Goal: Task Accomplishment & Management: Manage account settings

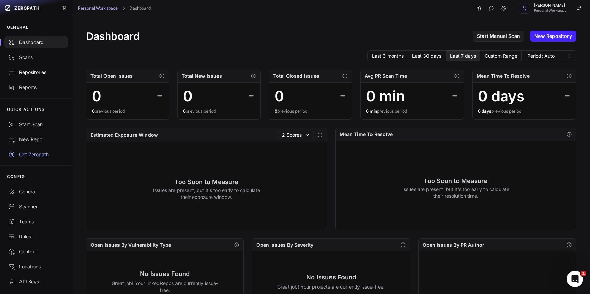
click at [6, 67] on link "Repositories" at bounding box center [36, 72] width 72 height 15
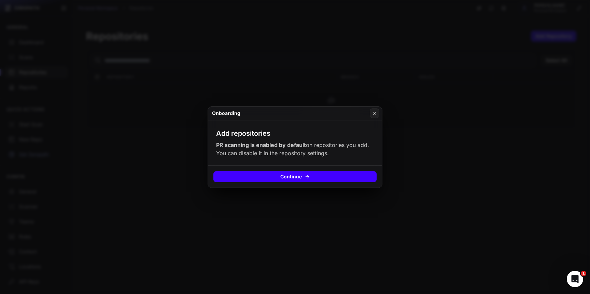
click at [300, 178] on button "Continue" at bounding box center [294, 176] width 163 height 11
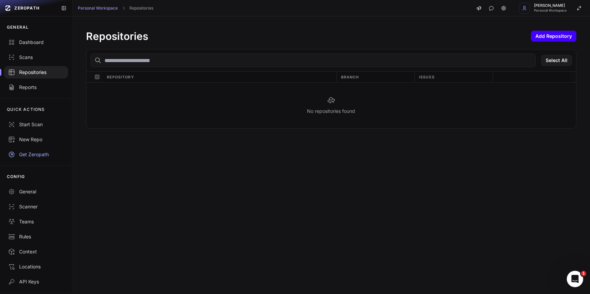
click at [548, 37] on button "Add Repository" at bounding box center [553, 36] width 45 height 11
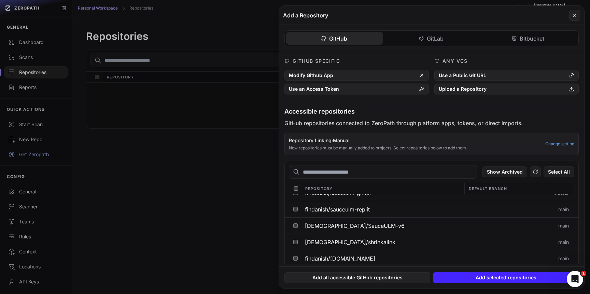
scroll to position [406, 0]
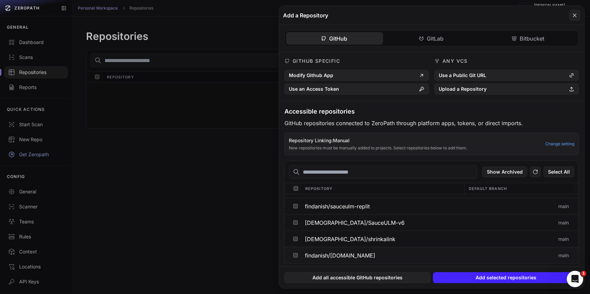
click at [328, 254] on span "findanish/[DOMAIN_NAME]" at bounding box center [340, 255] width 70 height 5
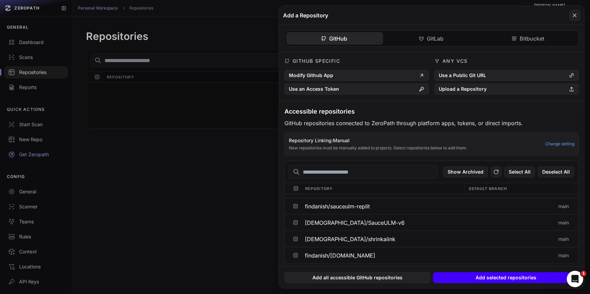
click at [467, 276] on button "Add selected repositories" at bounding box center [506, 278] width 146 height 11
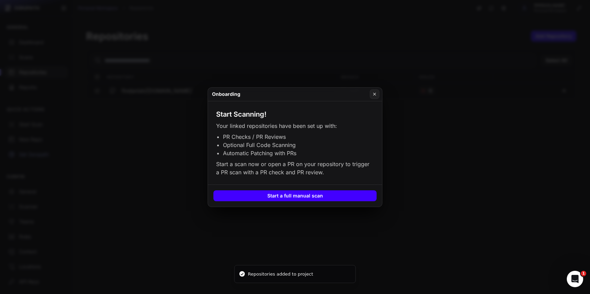
click at [369, 193] on button "Start a full manual scan" at bounding box center [294, 196] width 163 height 11
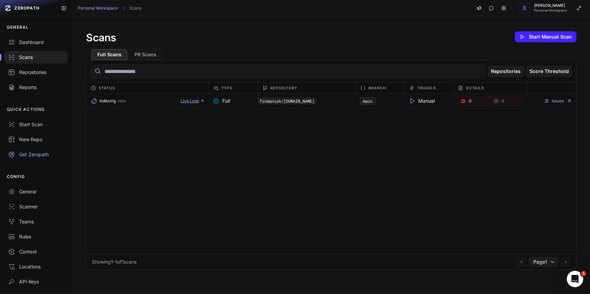
click at [189, 103] on span "Live Logs" at bounding box center [193, 100] width 24 height 5
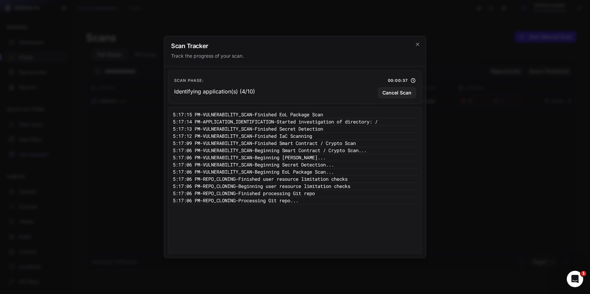
click at [417, 47] on h2 "Scan Tracker" at bounding box center [295, 46] width 248 height 6
click at [418, 42] on icon "cross 2," at bounding box center [417, 44] width 5 height 5
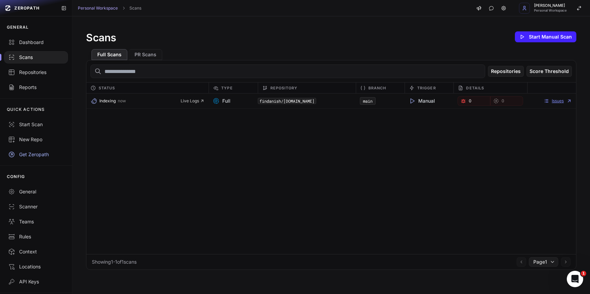
click at [559, 100] on link "Issues" at bounding box center [558, 100] width 28 height 5
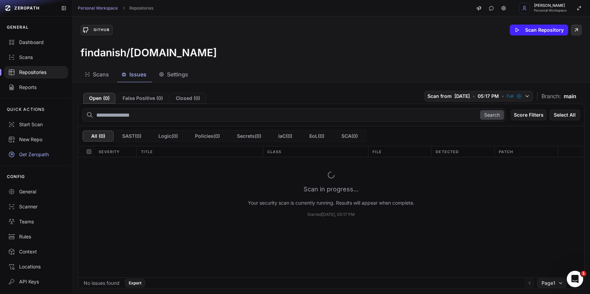
click at [576, 29] on icon at bounding box center [577, 30] width 2 height 2
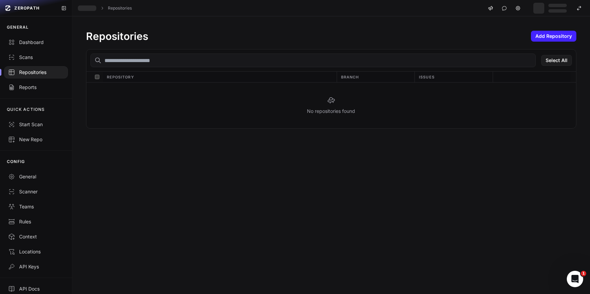
scroll to position [6, 0]
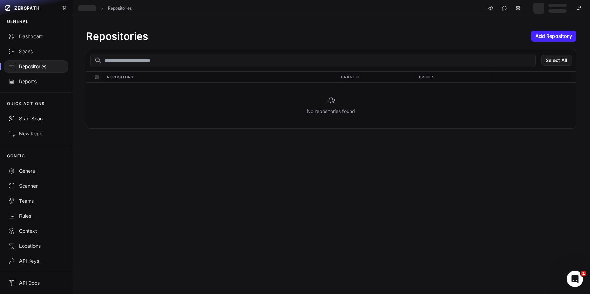
click at [36, 115] on div "Start Scan" at bounding box center [36, 118] width 56 height 7
click at [39, 116] on div "Start Scan" at bounding box center [36, 118] width 56 height 7
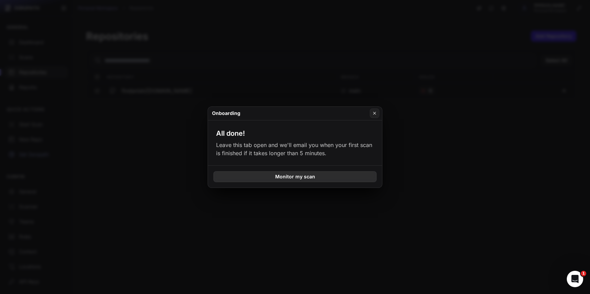
click at [269, 176] on button "Monitor my scan" at bounding box center [294, 176] width 163 height 11
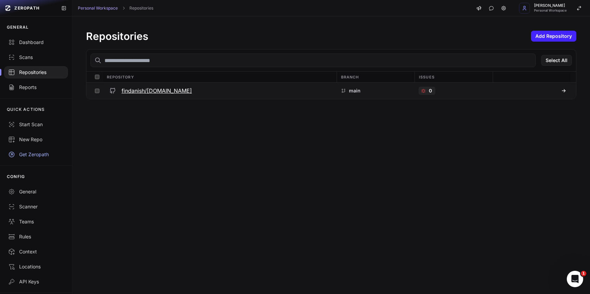
click at [166, 92] on h3 "findanish/[DOMAIN_NAME]" at bounding box center [157, 91] width 70 height 8
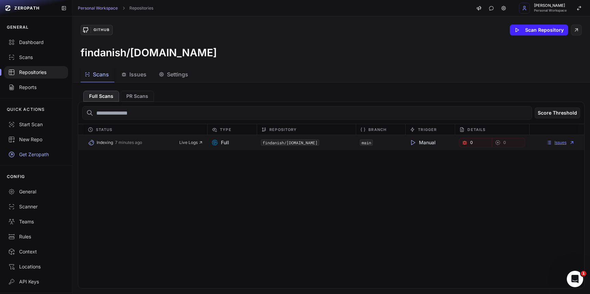
click at [560, 140] on link "Issues" at bounding box center [561, 142] width 28 height 5
click at [514, 31] on icon at bounding box center [516, 29] width 5 height 5
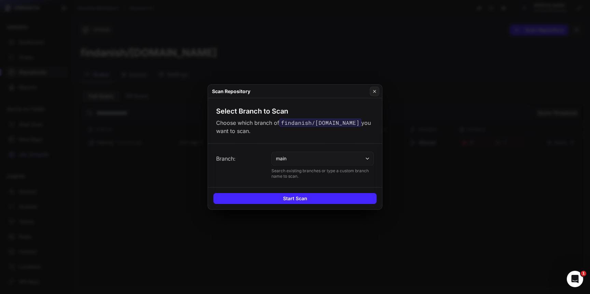
click at [291, 209] on div "Start Scan" at bounding box center [295, 199] width 174 height 22
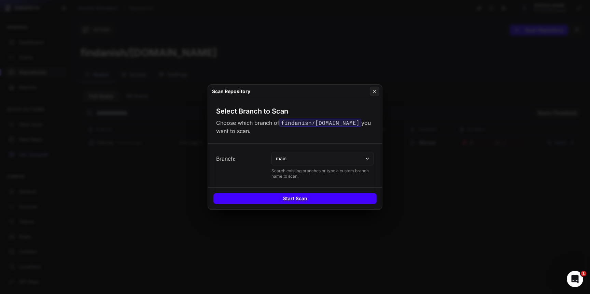
click at [298, 203] on button "Start Scan" at bounding box center [294, 198] width 163 height 11
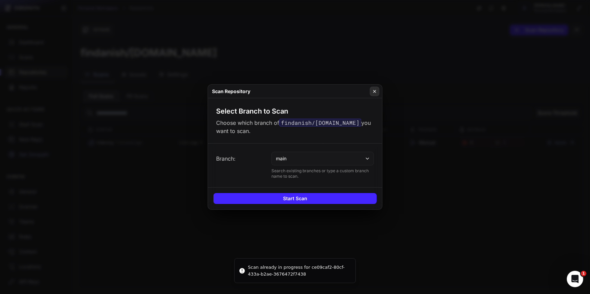
click at [371, 95] on button at bounding box center [375, 92] width 10 height 10
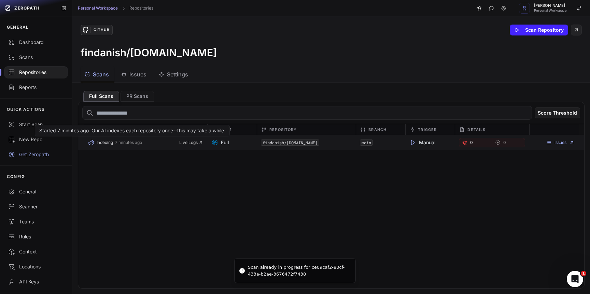
click at [141, 144] on span "7 minutes ago" at bounding box center [128, 142] width 27 height 5
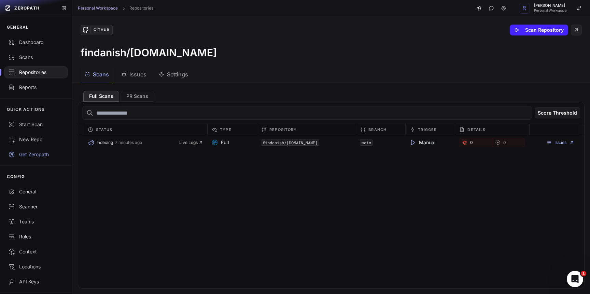
click at [133, 173] on div "Indexing 7 minutes ago Live Logs Full findanish/[DOMAIN_NAME] main Manual 0 0 I…" at bounding box center [331, 211] width 506 height 153
click at [137, 95] on button "PR Scans" at bounding box center [137, 96] width 33 height 11
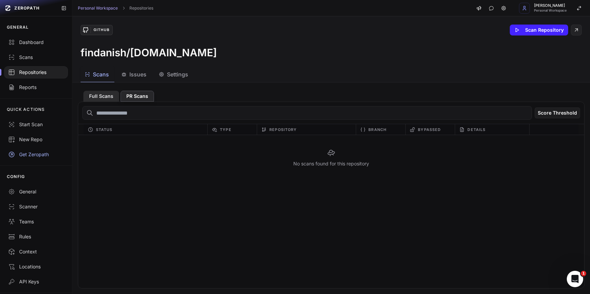
click at [108, 91] on button "Full Scans" at bounding box center [101, 96] width 36 height 11
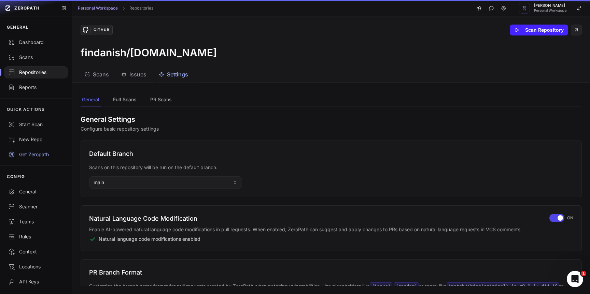
click at [190, 75] on button "Settings" at bounding box center [174, 74] width 39 height 15
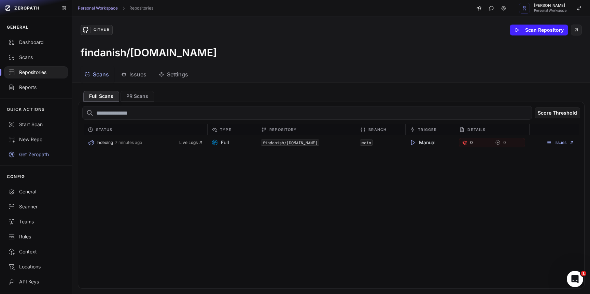
click at [98, 75] on span "Scans" at bounding box center [101, 74] width 16 height 8
click at [169, 76] on span "Settings" at bounding box center [177, 74] width 21 height 8
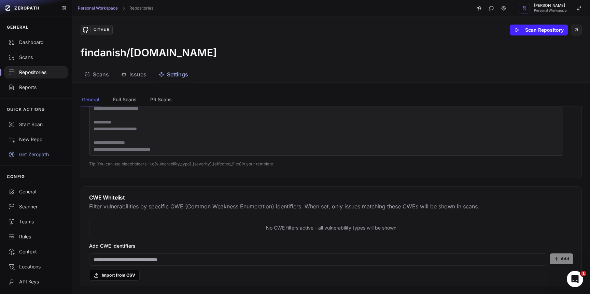
scroll to position [441, 0]
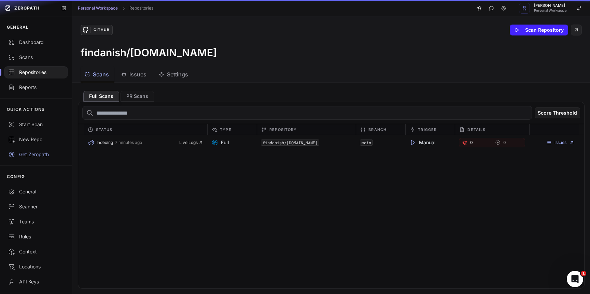
click at [98, 77] on span "Scans" at bounding box center [101, 74] width 16 height 8
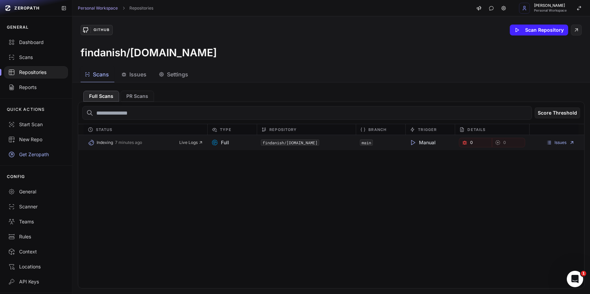
click at [475, 142] on link "0" at bounding box center [475, 143] width 33 height 10
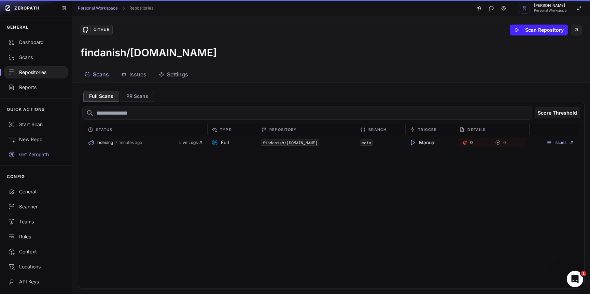
click at [94, 79] on button "Scans" at bounding box center [98, 74] width 34 height 15
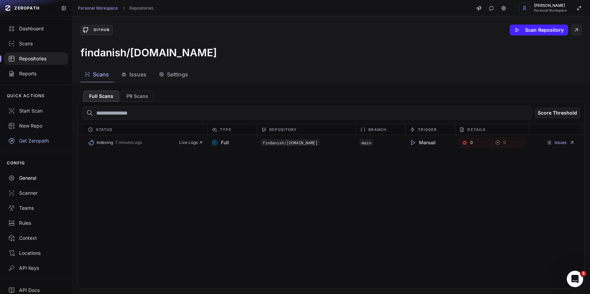
scroll to position [21, 0]
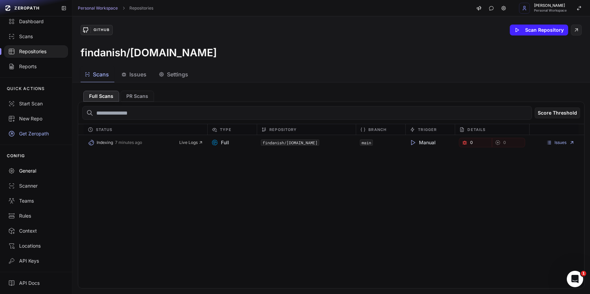
click at [27, 188] on div "Scanner" at bounding box center [36, 186] width 56 height 7
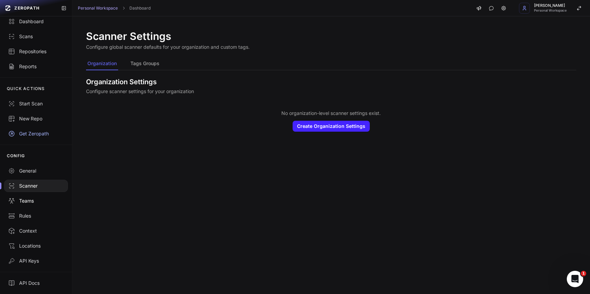
click at [28, 202] on div "Teams" at bounding box center [36, 201] width 56 height 7
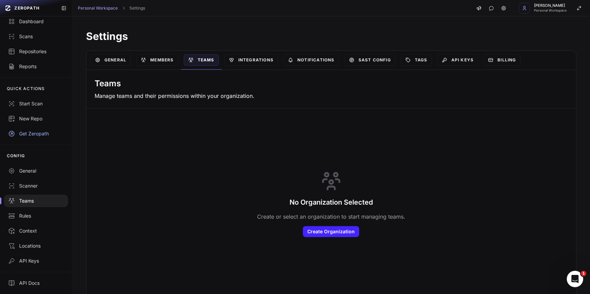
click at [139, 177] on div "No Organization Selected Create or select an organization to start managing tea…" at bounding box center [331, 204] width 473 height 175
click at [251, 64] on link "Integrations" at bounding box center [251, 60] width 54 height 12
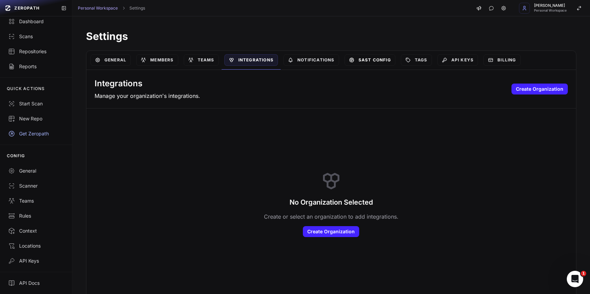
click at [389, 62] on link "SAST Config" at bounding box center [370, 60] width 51 height 12
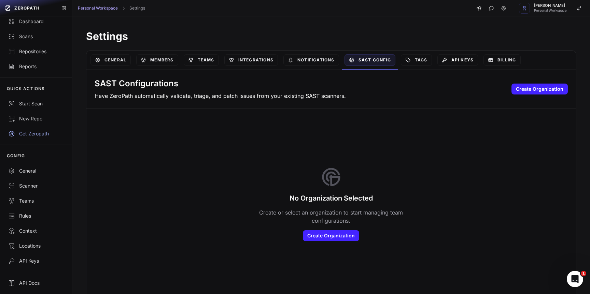
click at [476, 61] on link "API Keys" at bounding box center [458, 60] width 41 height 12
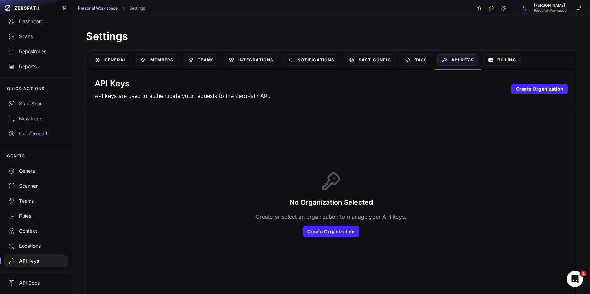
click at [497, 62] on link "Billing" at bounding box center [502, 60] width 37 height 12
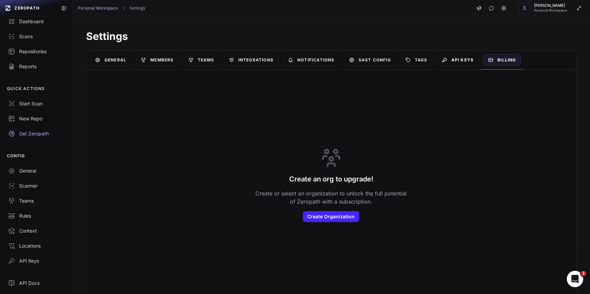
click at [456, 58] on link "API Keys" at bounding box center [458, 60] width 41 height 12
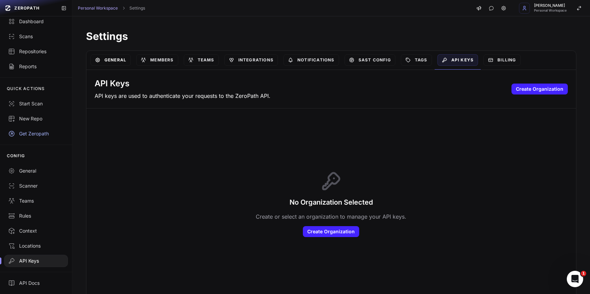
click at [126, 59] on link "General" at bounding box center [111, 60] width 40 height 12
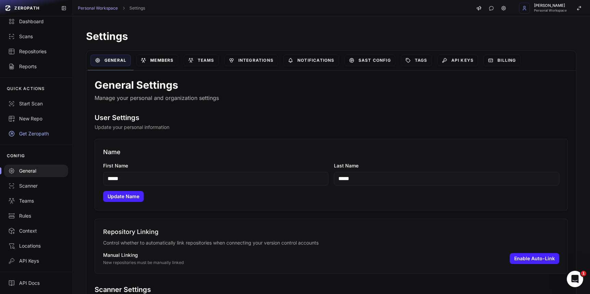
click at [151, 60] on link "Members" at bounding box center [157, 61] width 42 height 12
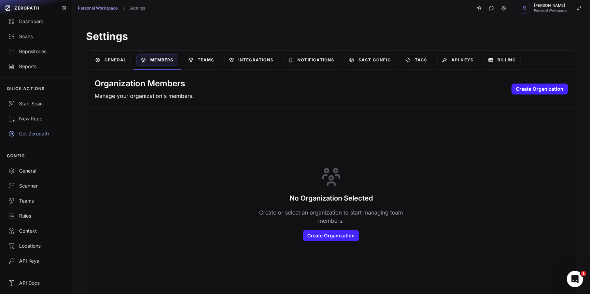
scroll to position [5, 0]
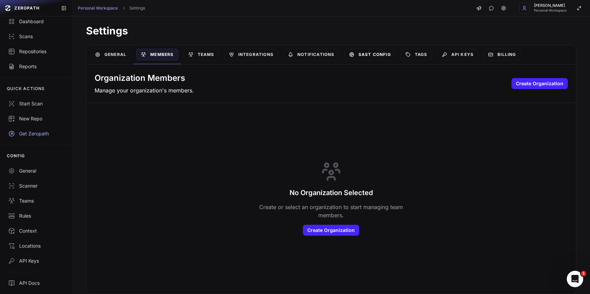
click at [371, 58] on link "SAST Config" at bounding box center [370, 55] width 51 height 12
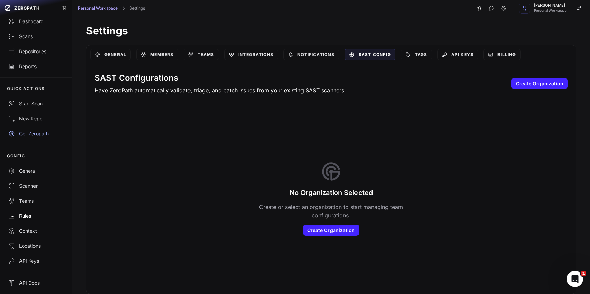
click at [28, 216] on div "Rules" at bounding box center [36, 216] width 56 height 7
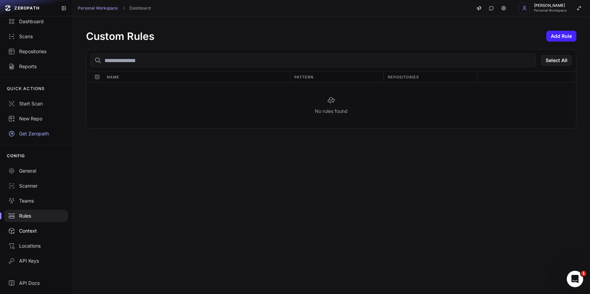
click at [32, 232] on div "Context" at bounding box center [36, 231] width 56 height 7
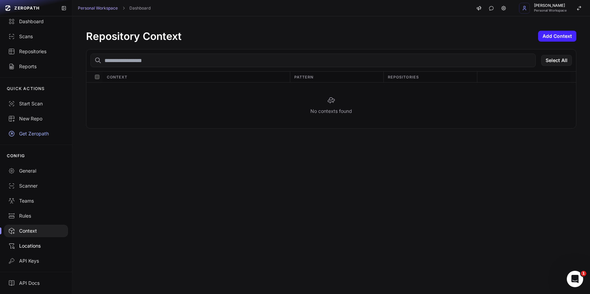
click at [35, 248] on div "Locations" at bounding box center [36, 246] width 56 height 7
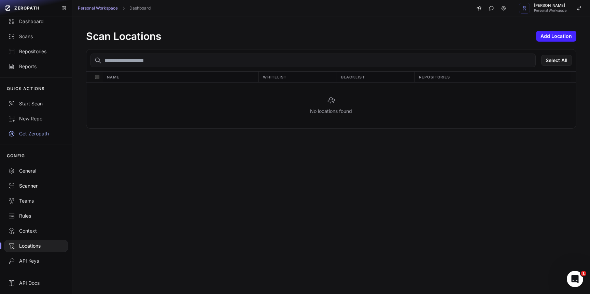
click at [23, 184] on div "Scanner" at bounding box center [36, 186] width 56 height 7
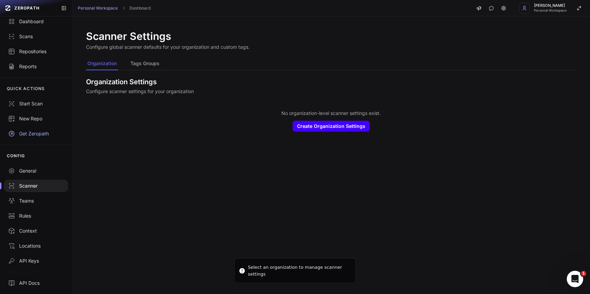
click at [311, 129] on button "Create Organization Settings" at bounding box center [331, 126] width 77 height 11
drag, startPoint x: 576, startPoint y: 276, endPoint x: 1138, endPoint y: 537, distance: 619.7
click at [577, 275] on icon "Open Intercom Messenger" at bounding box center [574, 278] width 11 height 11
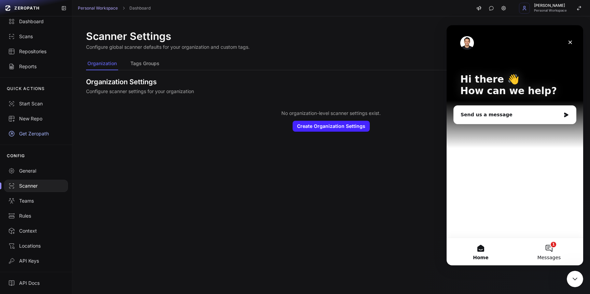
click at [554, 249] on button "1 Messages" at bounding box center [549, 251] width 68 height 27
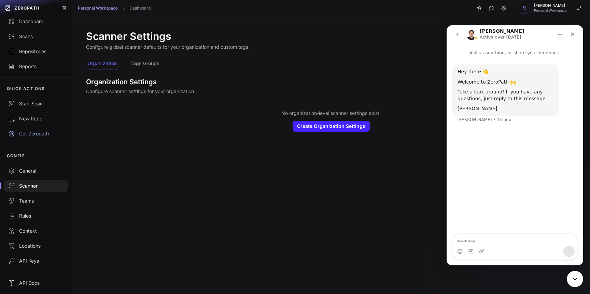
click at [457, 35] on icon "go back" at bounding box center [457, 34] width 5 height 5
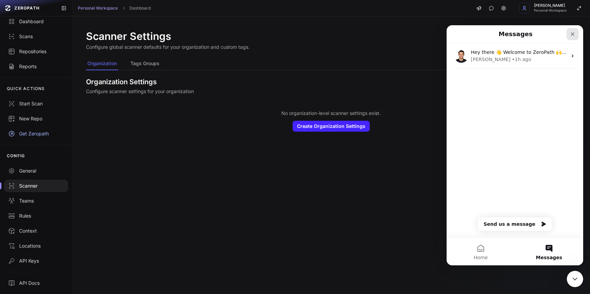
click at [575, 33] on icon "Close" at bounding box center [572, 33] width 5 height 5
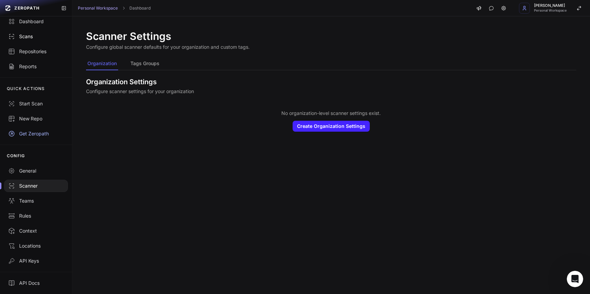
click at [34, 40] on div "Scans" at bounding box center [36, 36] width 56 height 7
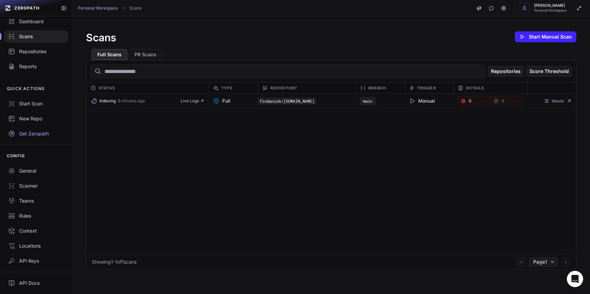
click at [226, 102] on span "Full" at bounding box center [222, 101] width 18 height 7
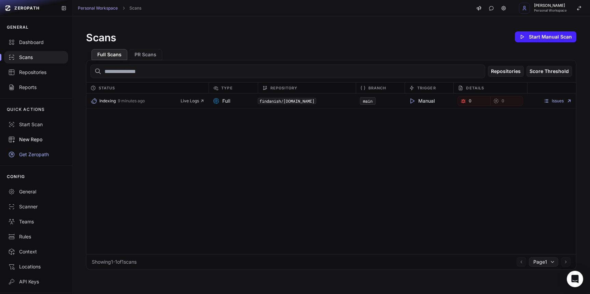
click at [20, 140] on div "New Repo" at bounding box center [36, 139] width 56 height 7
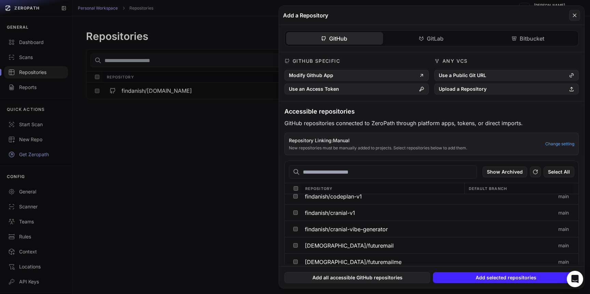
scroll to position [84, 0]
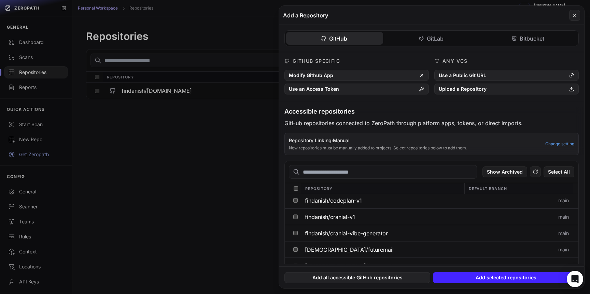
click at [201, 194] on button at bounding box center [295, 147] width 590 height 294
